Goal: Navigation & Orientation: Find specific page/section

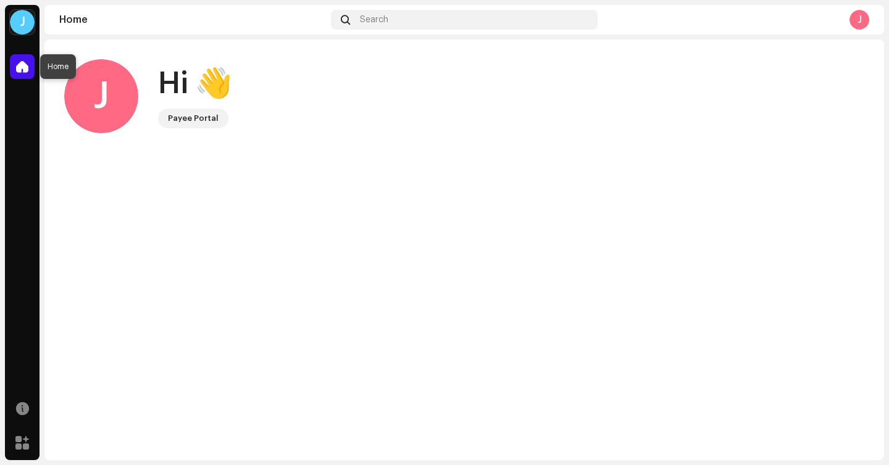
click at [22, 67] on span at bounding box center [22, 67] width 12 height 10
click at [27, 25] on div "J" at bounding box center [22, 22] width 25 height 25
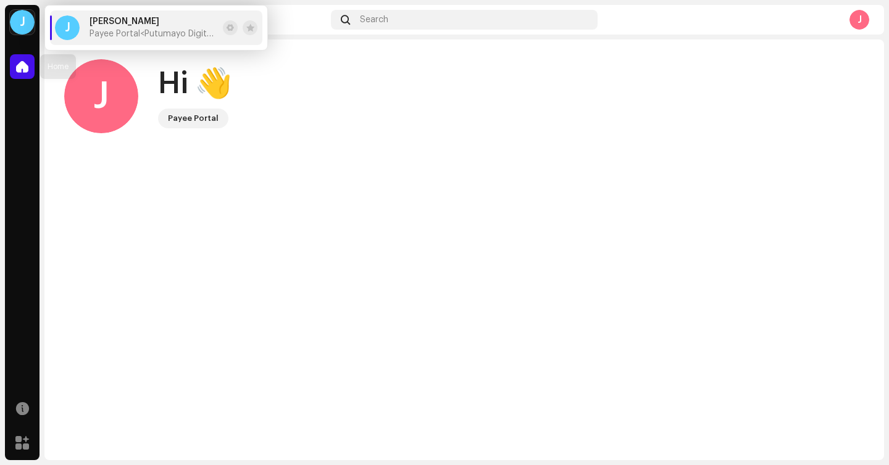
click at [23, 64] on span at bounding box center [22, 67] width 12 height 10
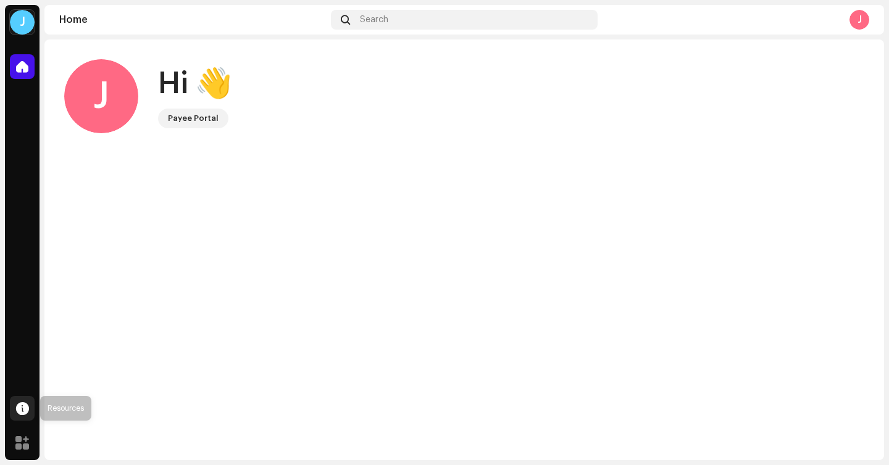
click at [23, 404] on span at bounding box center [22, 409] width 13 height 10
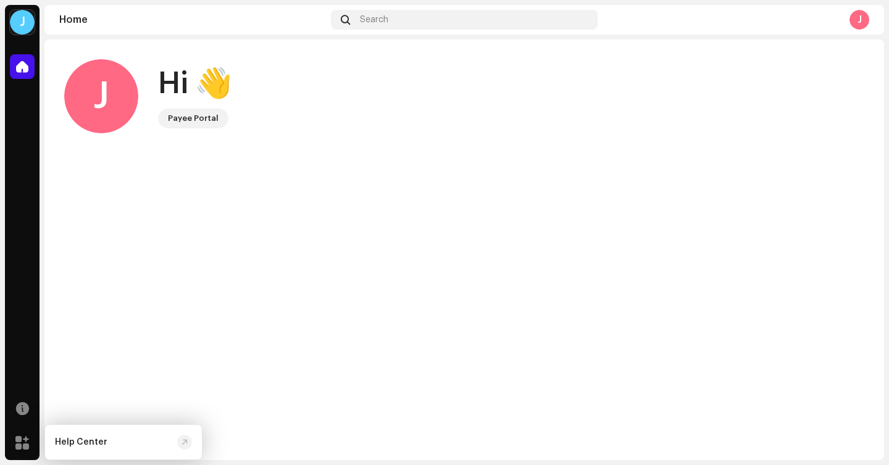
click at [112, 326] on div "J Hi 👋 Payee Portal" at bounding box center [464, 250] width 840 height 421
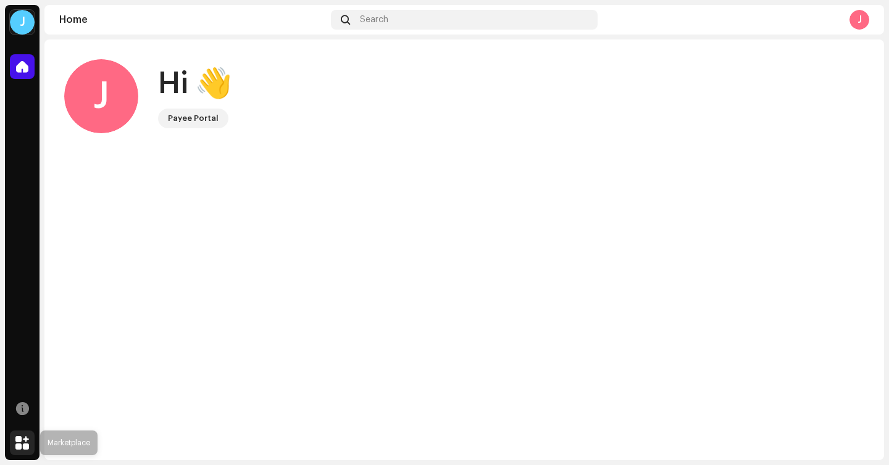
click at [22, 440] on span at bounding box center [22, 443] width 14 height 10
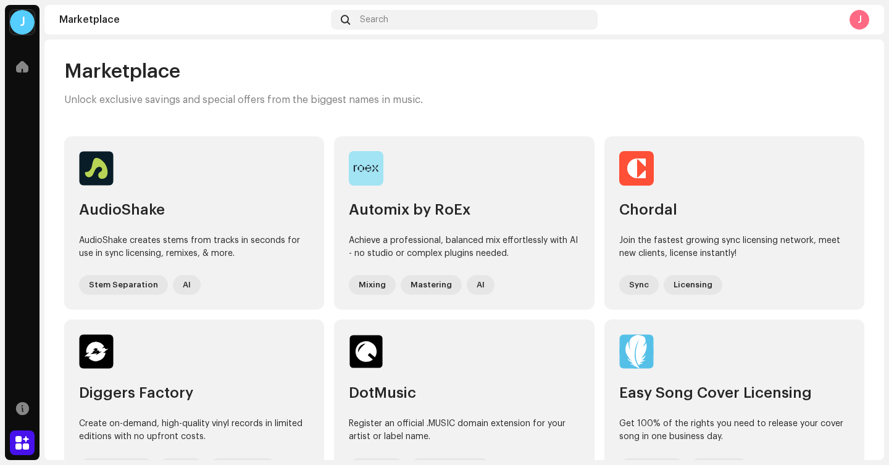
click at [22, 17] on div "J" at bounding box center [22, 22] width 25 height 25
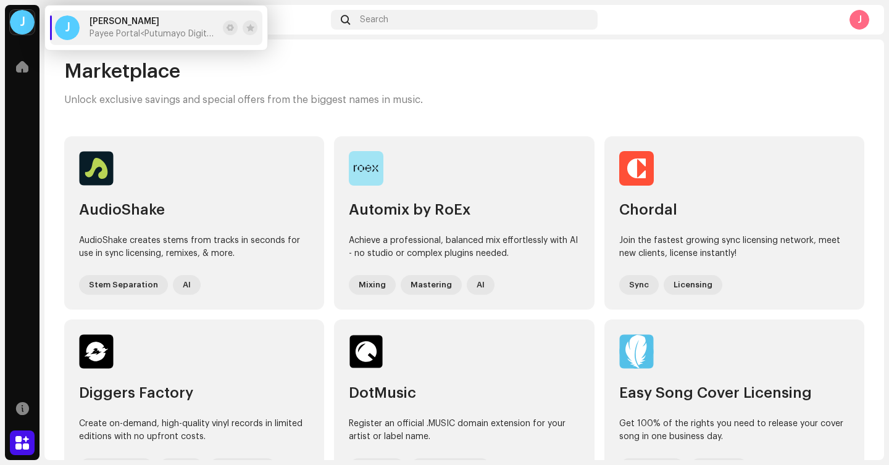
click at [81, 14] on li "J [PERSON_NAME] Payee Portal <Putumayo Digital Media LLC>" at bounding box center [156, 27] width 212 height 35
click at [94, 23] on span "[PERSON_NAME]" at bounding box center [125, 22] width 70 height 10
click at [502, 96] on div "Marketplace Unlock exclusive savings and special offers from the biggest names …" at bounding box center [464, 83] width 800 height 48
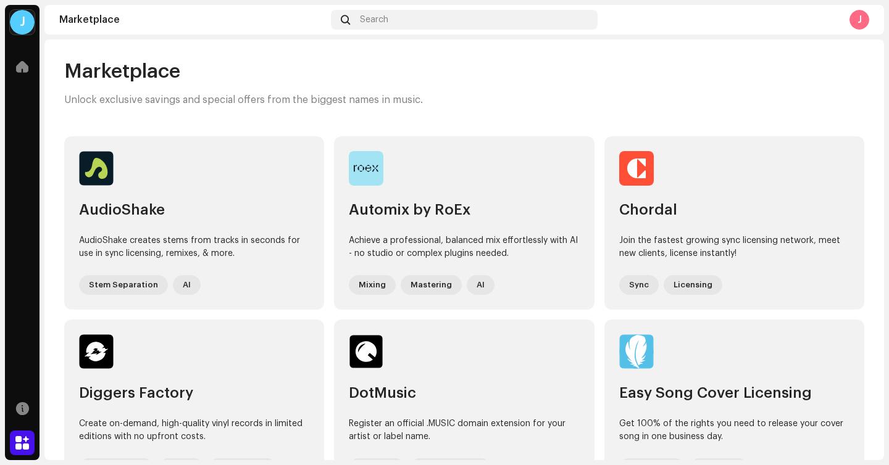
click at [865, 24] on div "J" at bounding box center [859, 20] width 20 height 20
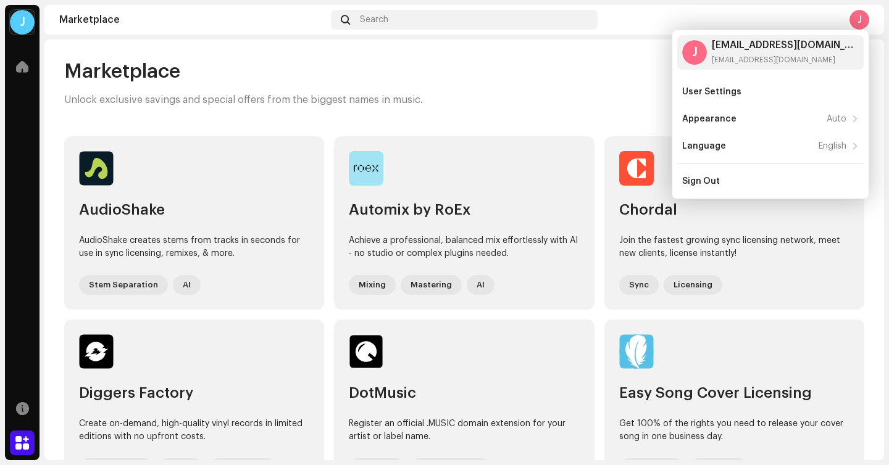
click at [549, 98] on div "Marketplace Unlock exclusive savings and special offers from the biggest names …" at bounding box center [464, 83] width 800 height 48
